Goal: Find specific page/section: Find specific page/section

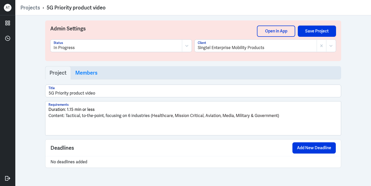
click at [28, 6] on link "Projects" at bounding box center [30, 7] width 20 height 7
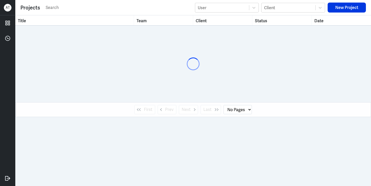
click at [59, 5] on input "text" at bounding box center [118, 8] width 147 height 8
select select "1"
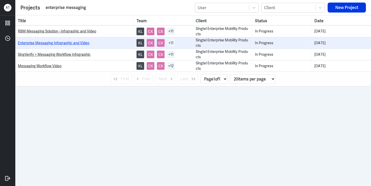
type input "enterprise messaging"
click at [76, 41] on link "Enterprise Messaging Infographic and Video" at bounding box center [53, 43] width 71 height 5
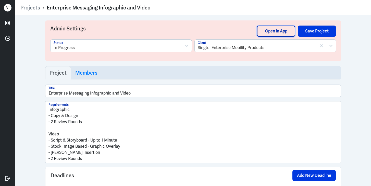
click at [276, 31] on link "Open in App" at bounding box center [276, 31] width 38 height 11
click at [31, 7] on link "Projects" at bounding box center [30, 7] width 20 height 7
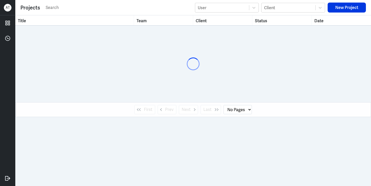
select select "1"
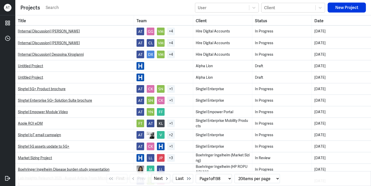
click at [62, 5] on input "text" at bounding box center [118, 8] width 147 height 8
type input "enterprise messaging"
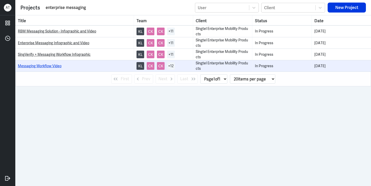
click at [60, 65] on link "Messaging Workflow Video" at bounding box center [40, 66] width 44 height 5
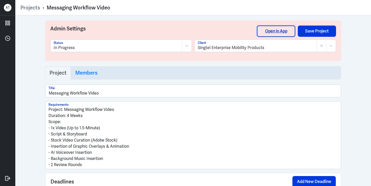
click at [279, 28] on link "Open in App" at bounding box center [276, 31] width 38 height 11
click at [30, 8] on link "Projects" at bounding box center [30, 7] width 20 height 7
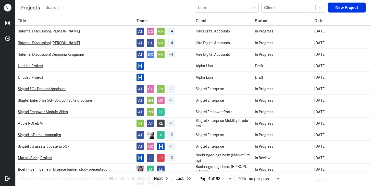
select select "1"
click at [76, 10] on input "text" at bounding box center [118, 8] width 147 height 8
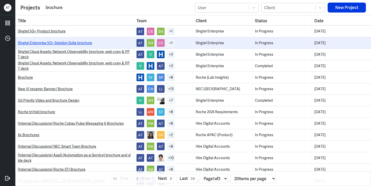
type input "brochure"
click at [68, 41] on link "SIngtel Enterprise 5G+ Solution Suite brochure" at bounding box center [55, 43] width 74 height 5
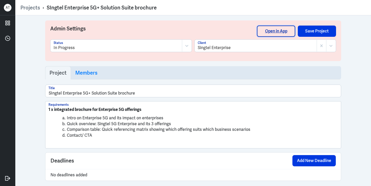
click at [267, 29] on link "Open in App" at bounding box center [276, 31] width 38 height 11
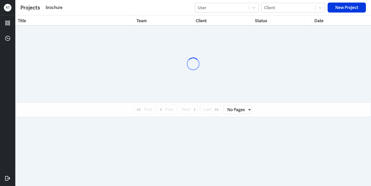
select select "1"
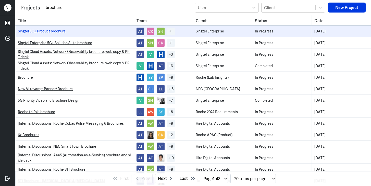
click at [40, 30] on link "Singtel 5G+ Product brochure" at bounding box center [42, 31] width 48 height 5
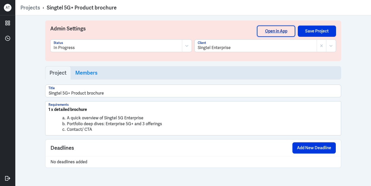
click at [280, 33] on link "Open in App" at bounding box center [276, 31] width 38 height 11
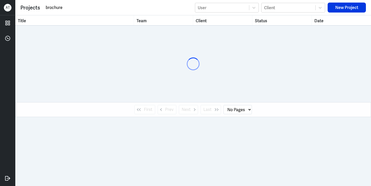
select select "1"
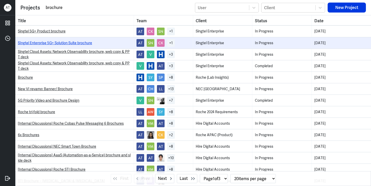
click at [65, 43] on link "SIngtel Enterprise 5G+ Solution Suite brochure" at bounding box center [55, 43] width 74 height 5
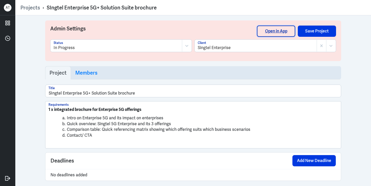
click at [262, 32] on link "Open in App" at bounding box center [276, 31] width 38 height 11
